Goal: Information Seeking & Learning: Check status

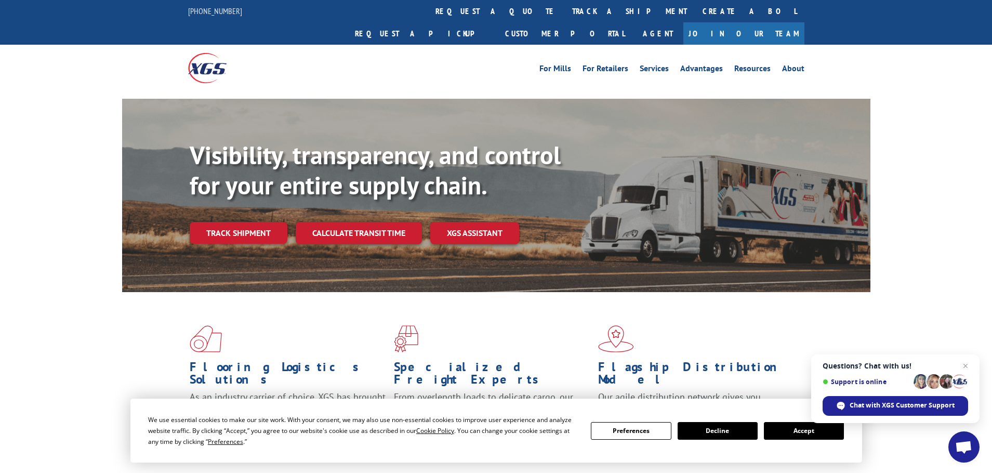
click at [809, 432] on button "Accept" at bounding box center [804, 431] width 80 height 18
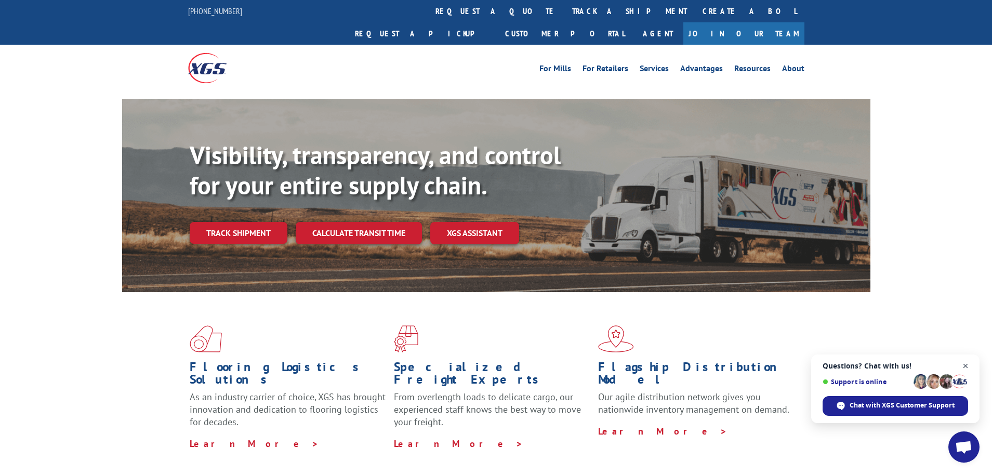
click at [967, 364] on span "Close chat" at bounding box center [965, 365] width 13 height 13
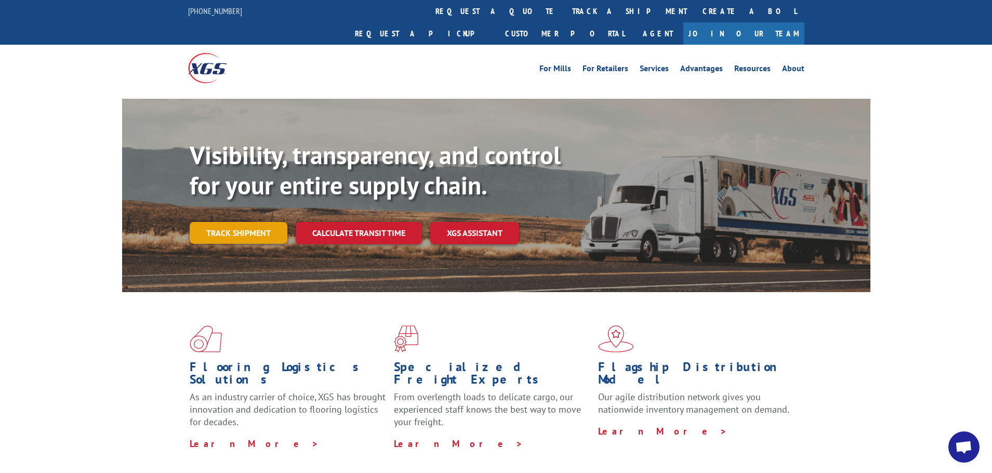
click at [242, 222] on link "Track shipment" at bounding box center [239, 233] width 98 height 22
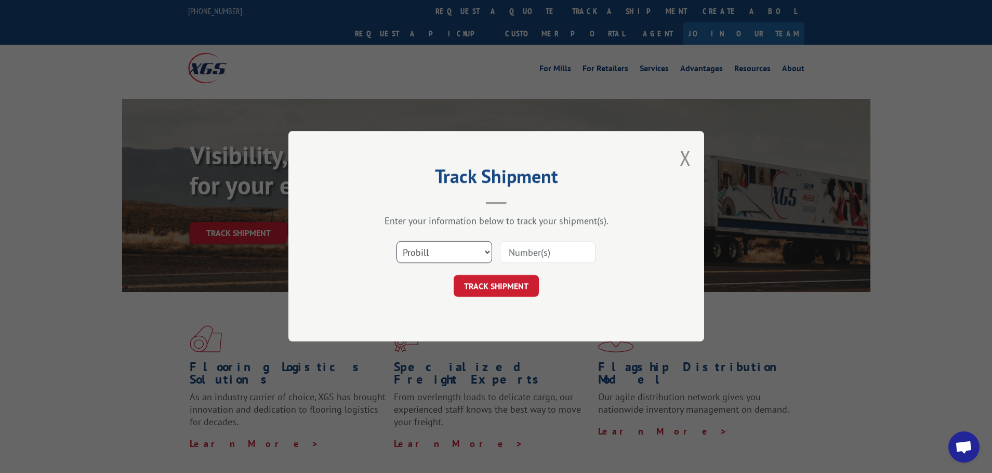
click at [488, 251] on select "Select category... Probill BOL PO" at bounding box center [444, 253] width 96 height 22
select select "po"
click at [396, 242] on select "Select category... Probill BOL PO" at bounding box center [444, 253] width 96 height 22
click at [535, 252] on input at bounding box center [548, 253] width 96 height 22
paste input "57513051"
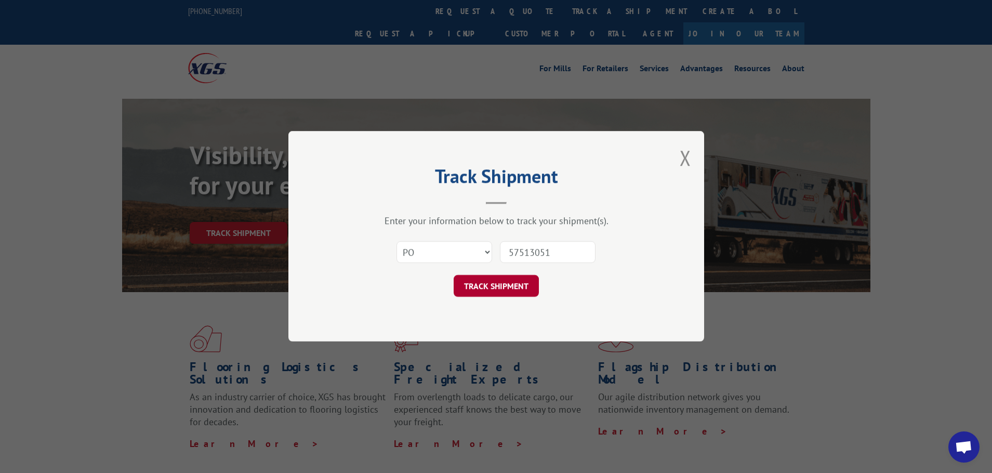
type input "57513051"
click at [497, 285] on button "TRACK SHIPMENT" at bounding box center [496, 286] width 85 height 22
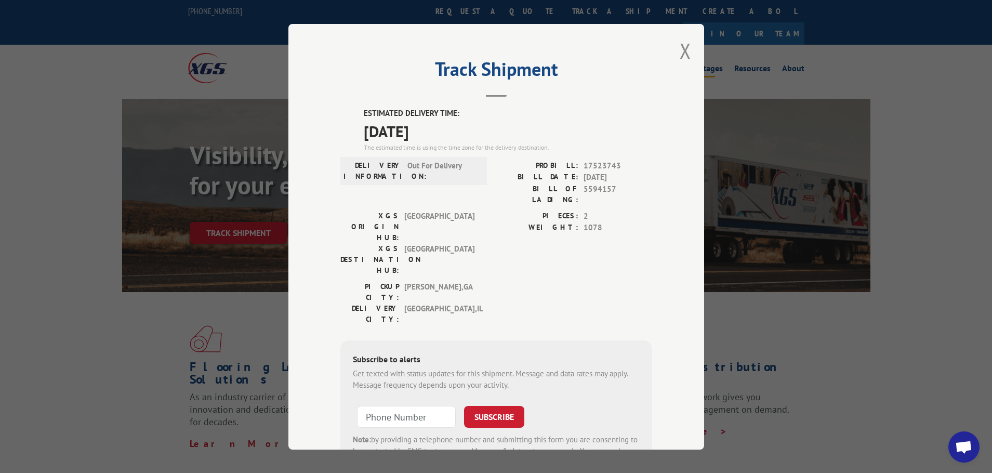
click at [683, 50] on button "Close modal" at bounding box center [684, 51] width 11 height 28
